Goal: Transaction & Acquisition: Register for event/course

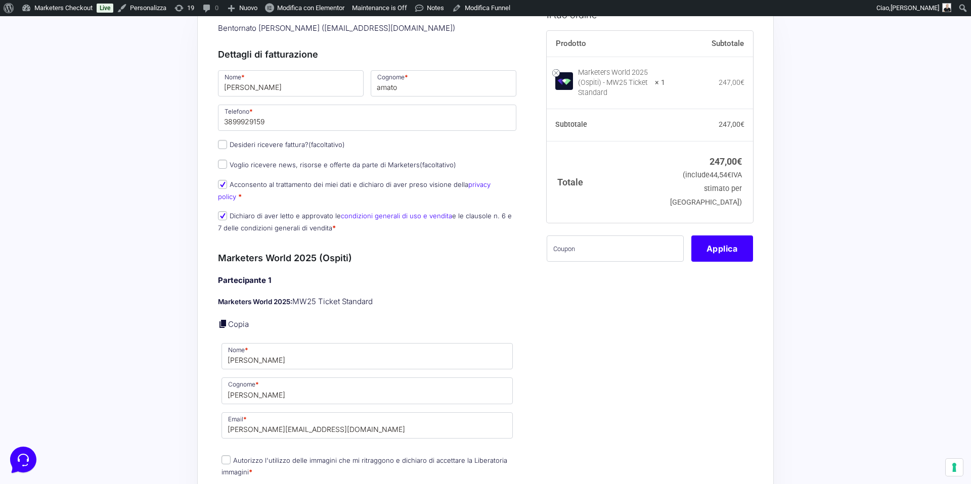
scroll to position [163, 0]
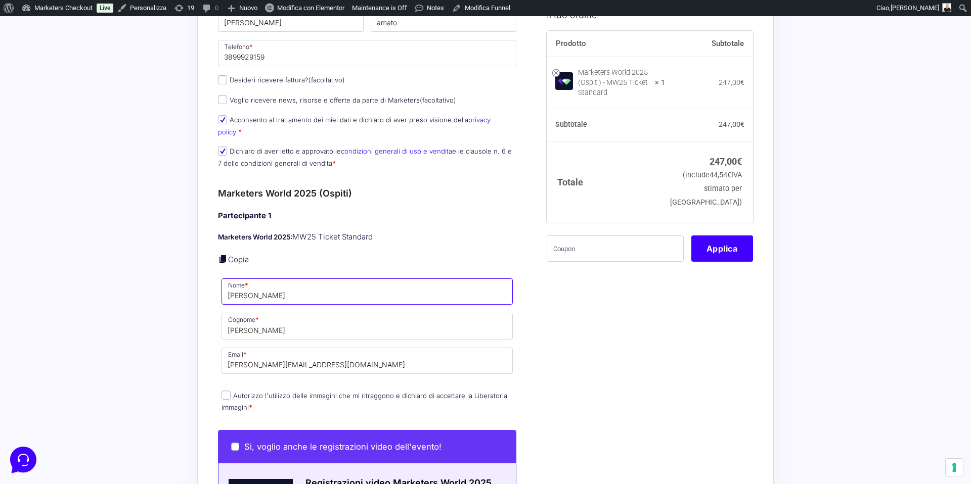
click at [262, 281] on input "[PERSON_NAME]" at bounding box center [366, 292] width 291 height 26
type input "[PERSON_NAME]"
click at [248, 321] on input "[PERSON_NAME]" at bounding box center [366, 326] width 291 height 26
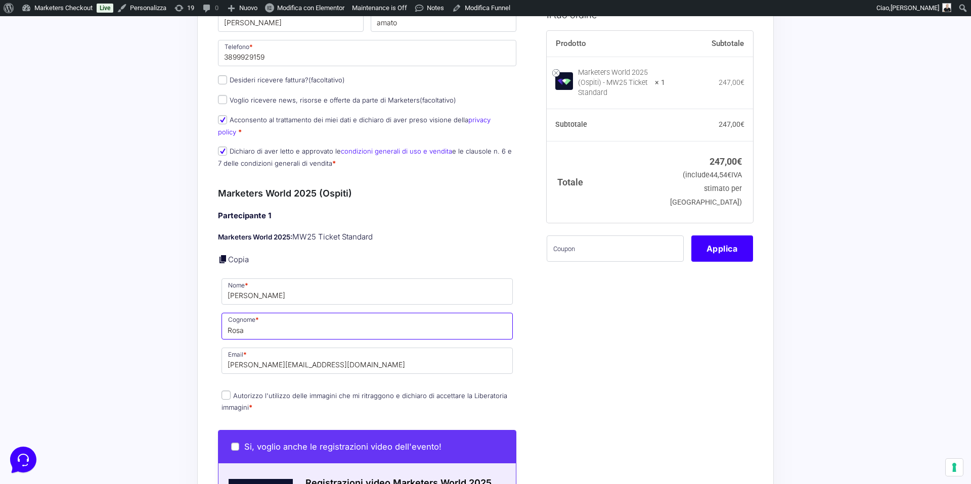
type input "Rosa"
click at [240, 357] on input "[PERSON_NAME][EMAIL_ADDRESS][DOMAIN_NAME]" at bounding box center [366, 361] width 291 height 26
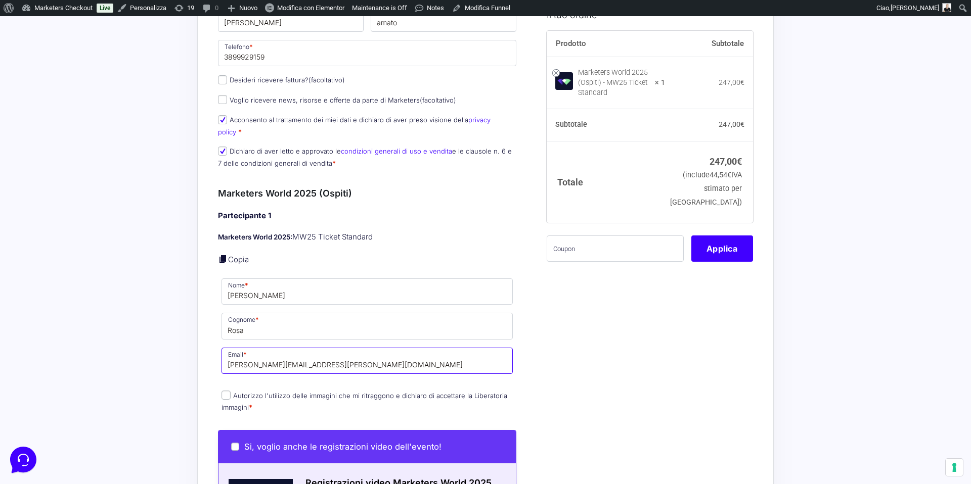
type input "[PERSON_NAME][EMAIL_ADDRESS][PERSON_NAME][DOMAIN_NAME]"
click at [225, 391] on input "Autorizzo l'utilizzo delle immagini che mi ritraggono e dichiaro di accettare l…" at bounding box center [225, 395] width 9 height 9
checkbox input "true"
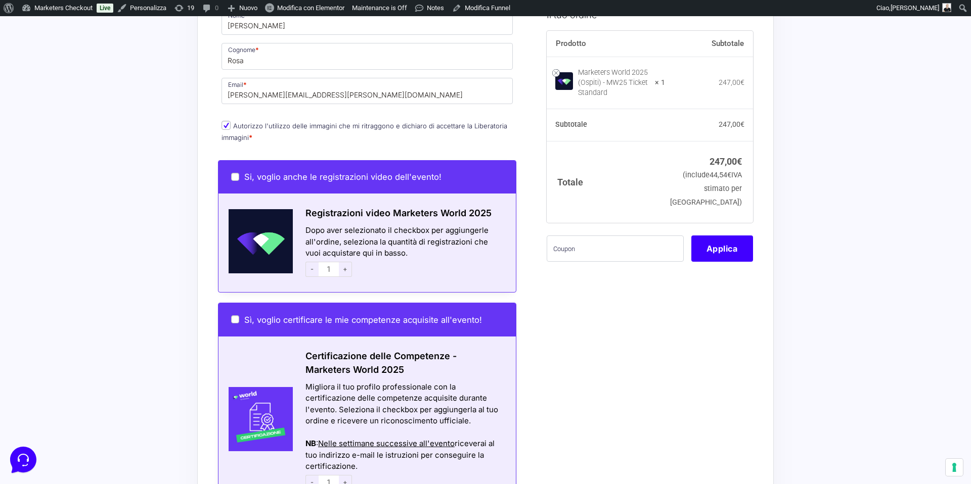
scroll to position [461, 0]
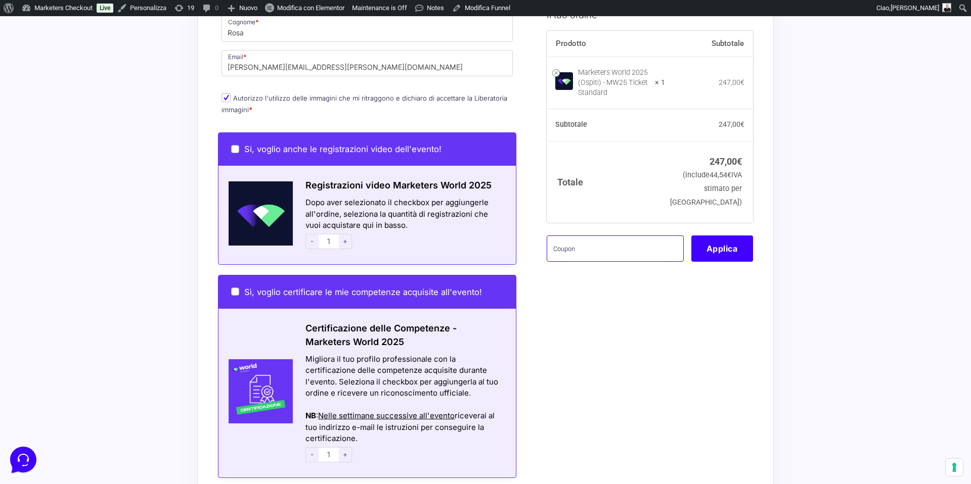
click at [577, 256] on input "text" at bounding box center [614, 248] width 137 height 26
type input "mbgtest"
click at [719, 253] on button "Applica" at bounding box center [722, 248] width 62 height 26
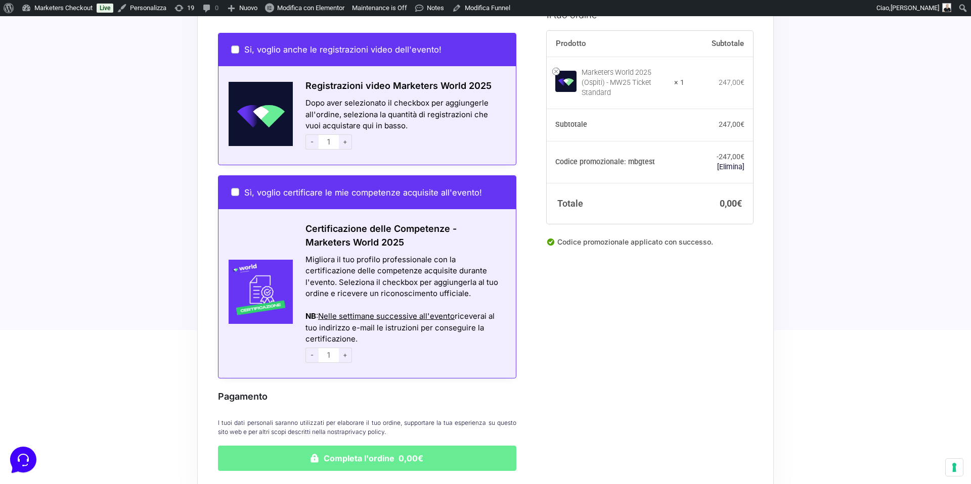
scroll to position [677, 0]
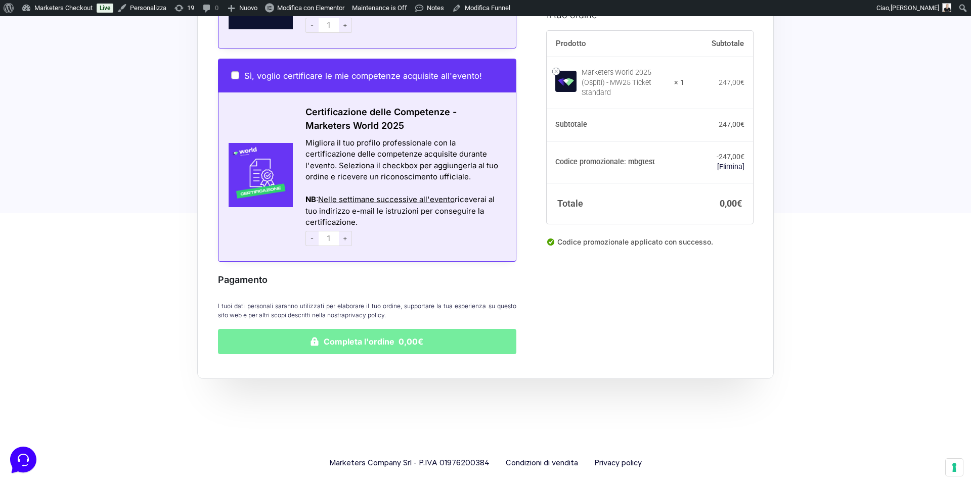
click at [452, 332] on button "Completa l'ordine 0,00€" at bounding box center [367, 341] width 298 height 25
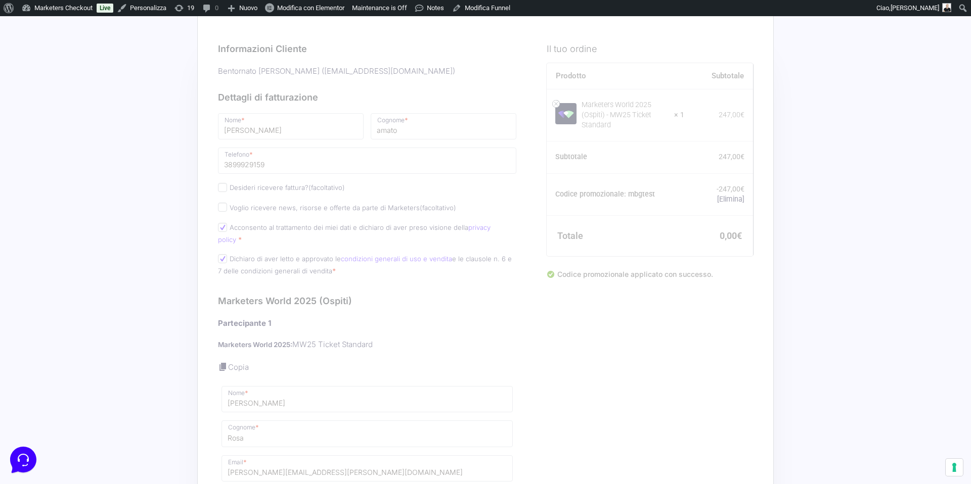
scroll to position [123, 0]
